Goal: Find specific page/section: Find specific page/section

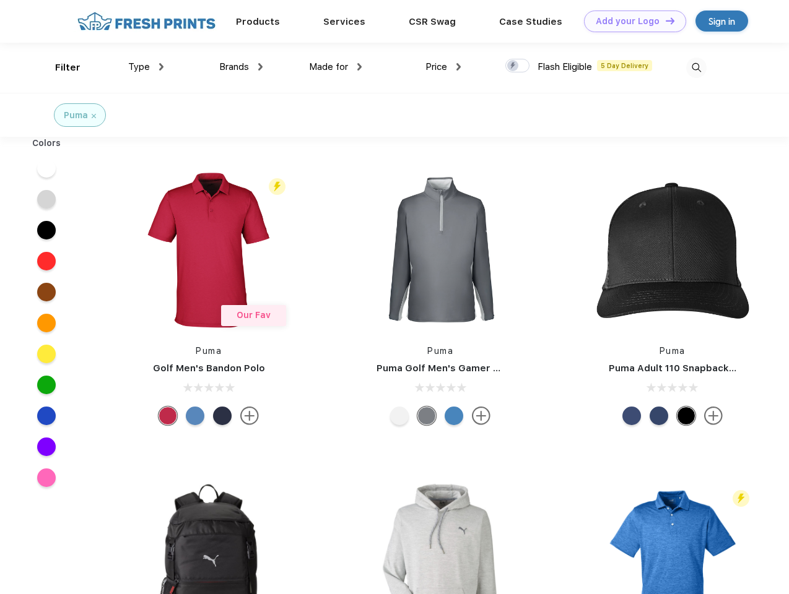
click at [630, 21] on link "Add your Logo Design Tool" at bounding box center [635, 22] width 102 height 22
click at [0, 0] on div "Design Tool" at bounding box center [0, 0] width 0 height 0
click at [664, 20] on link "Add your Logo Design Tool" at bounding box center [635, 22] width 102 height 22
click at [59, 67] on div "Filter" at bounding box center [67, 68] width 25 height 14
click at [146, 67] on span "Type" at bounding box center [139, 66] width 22 height 11
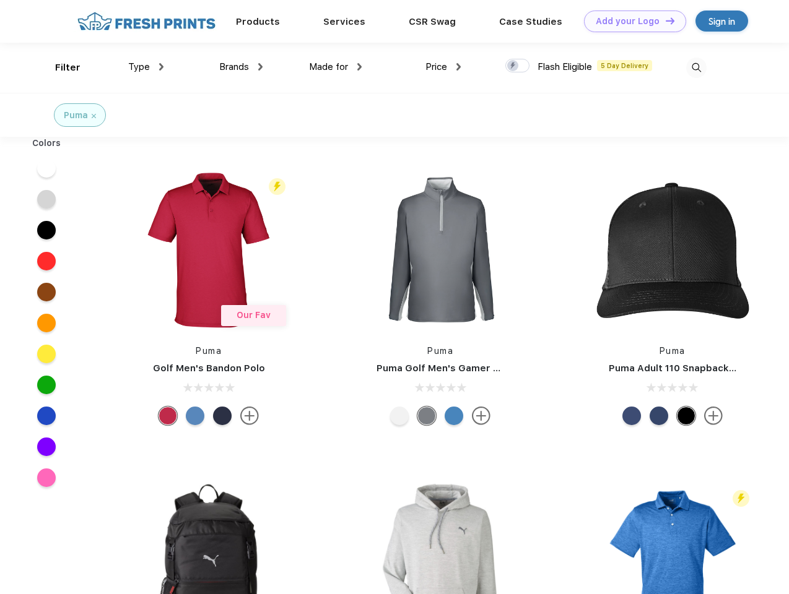
click at [241, 67] on span "Brands" at bounding box center [234, 66] width 30 height 11
click at [336, 67] on span "Made for" at bounding box center [328, 66] width 39 height 11
click at [443, 67] on span "Price" at bounding box center [436, 66] width 22 height 11
click at [518, 66] on div at bounding box center [517, 66] width 24 height 14
click at [513, 66] on input "checkbox" at bounding box center [509, 62] width 8 height 8
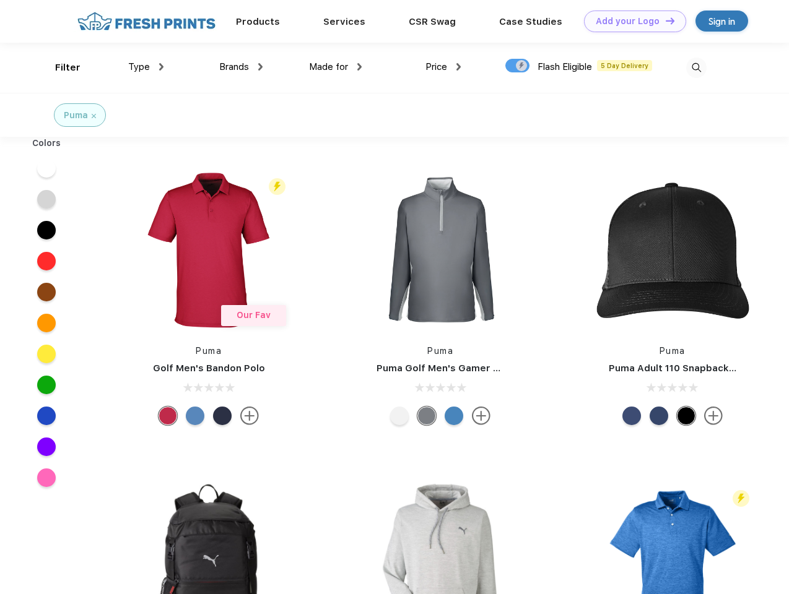
click at [696, 67] on img at bounding box center [696, 68] width 20 height 20
